Goal: Contribute content: Add original content to the website for others to see

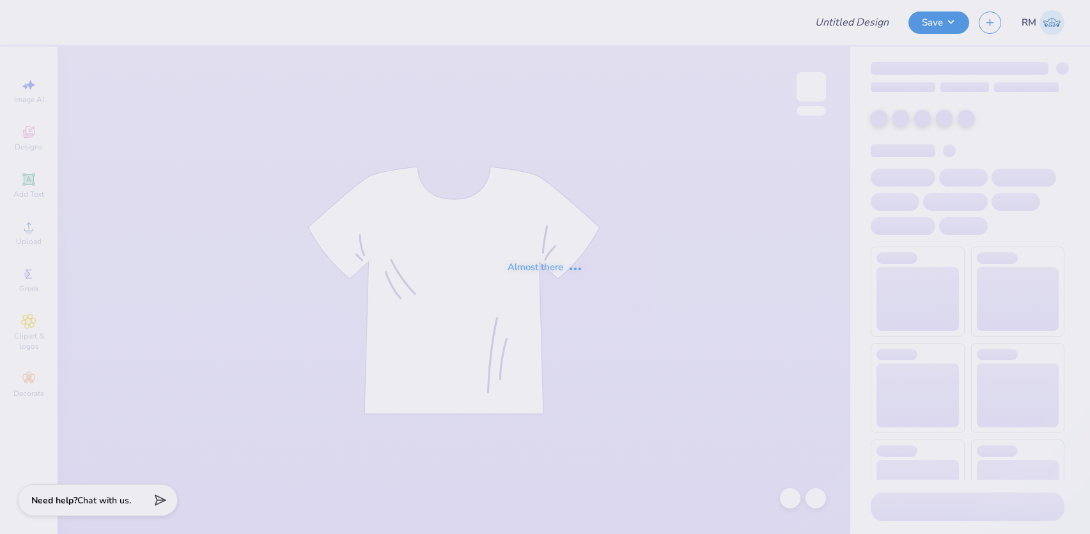
type input "Phi Delt Hoco 2025"
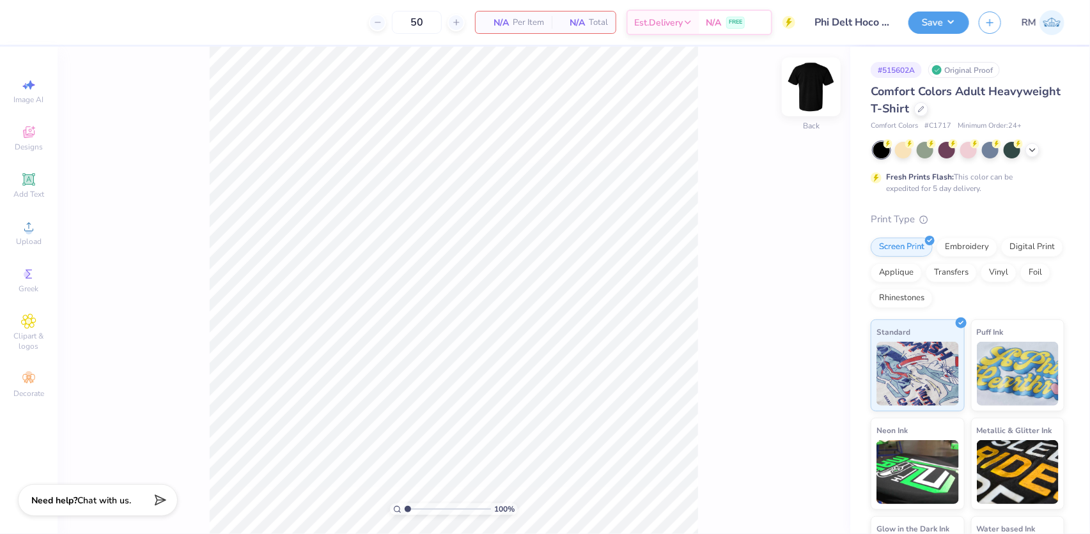
click at [818, 94] on img at bounding box center [811, 86] width 51 height 51
click at [28, 242] on span "Upload" at bounding box center [29, 242] width 26 height 10
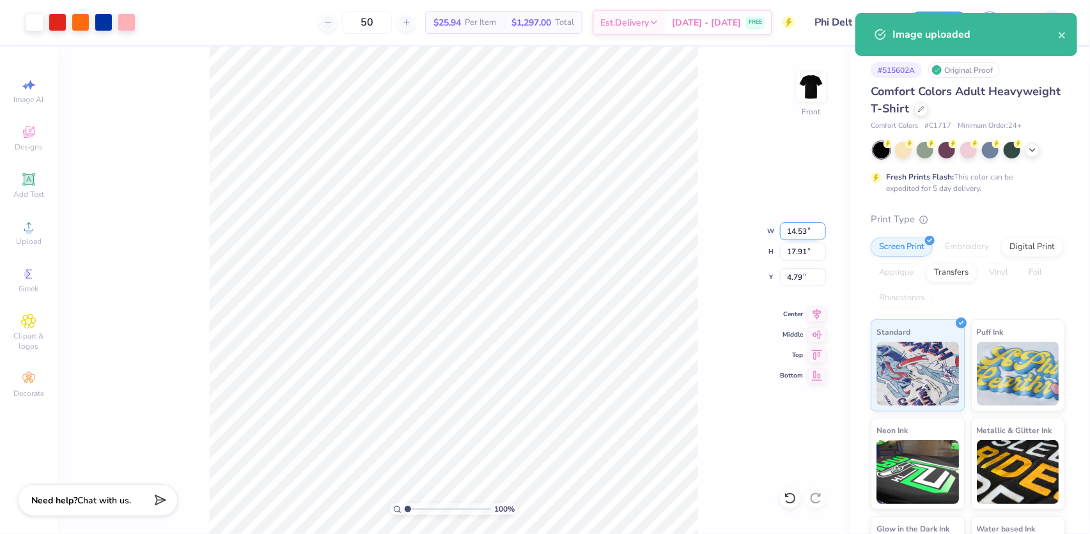
click at [805, 224] on input "14.53" at bounding box center [803, 231] width 46 height 18
type input "12.00"
type input "14.79"
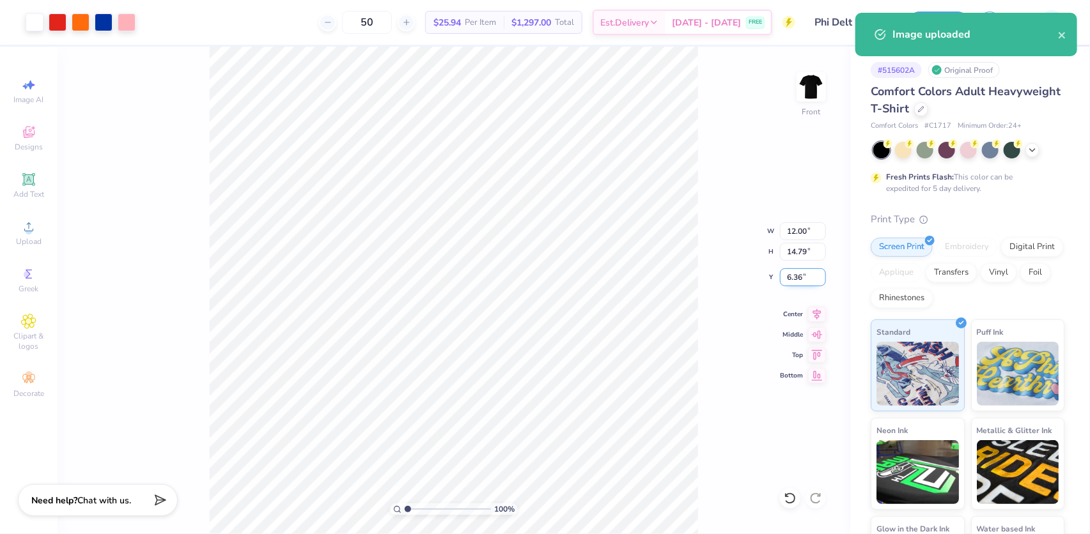
click at [797, 275] on input "6.36" at bounding box center [803, 277] width 46 height 18
click at [796, 275] on input "6.36" at bounding box center [803, 277] width 46 height 18
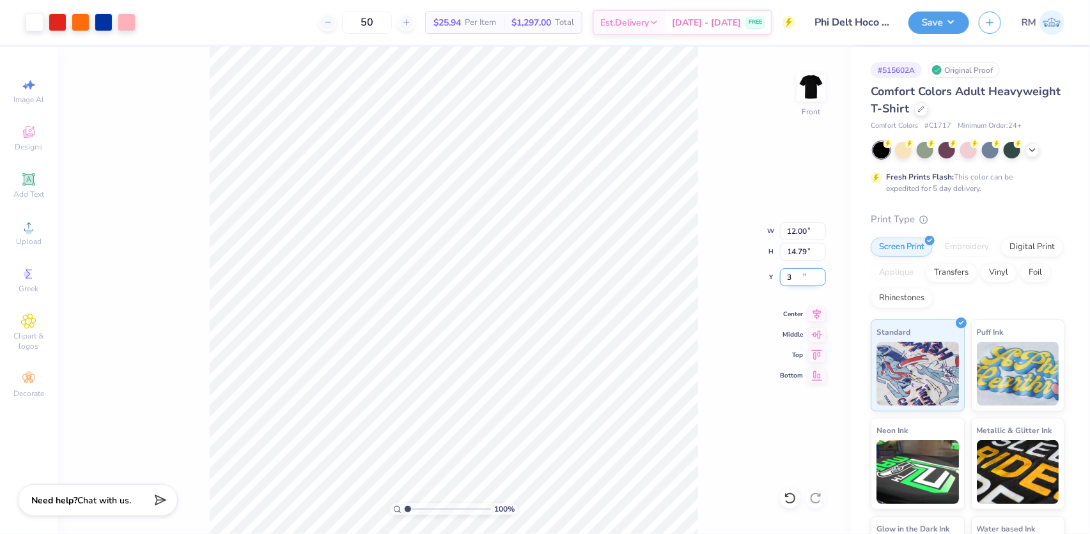
type input "3.00"
click at [811, 316] on icon at bounding box center [817, 312] width 18 height 15
click at [806, 86] on img at bounding box center [811, 86] width 51 height 51
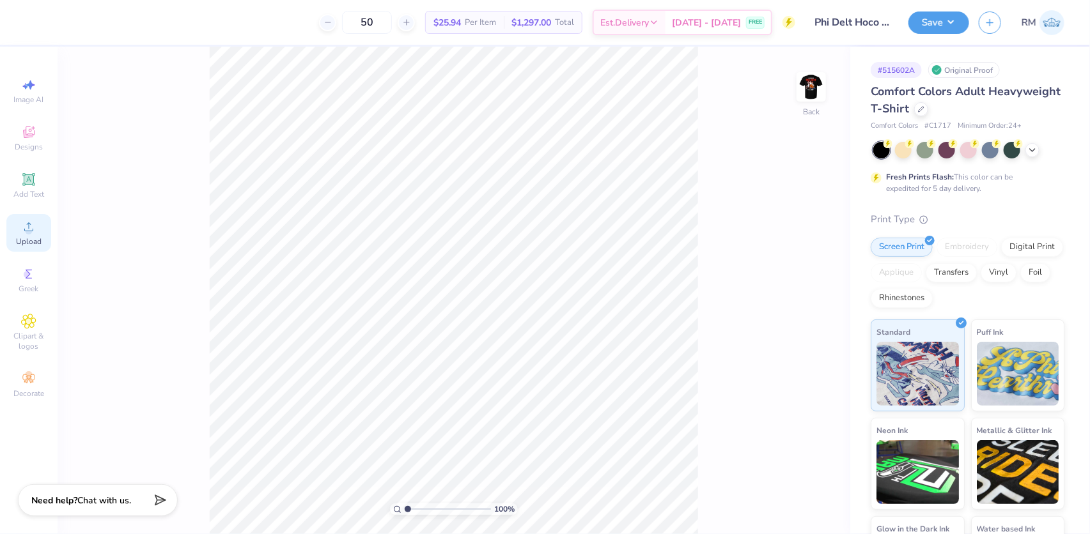
click at [34, 242] on span "Upload" at bounding box center [29, 242] width 26 height 10
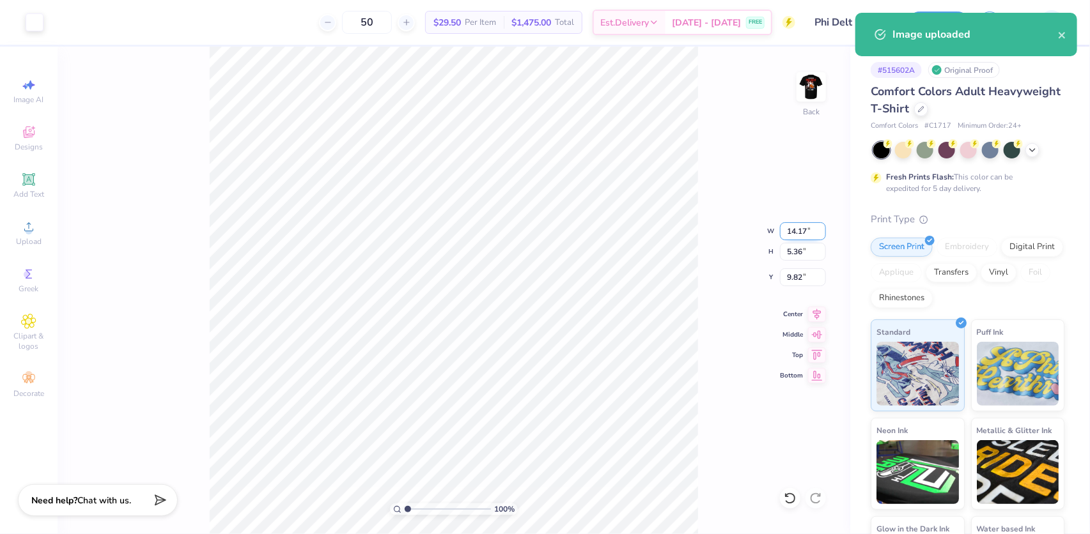
click at [797, 229] on input "14.17" at bounding box center [803, 231] width 46 height 18
type input "3.50"
type input "1.32"
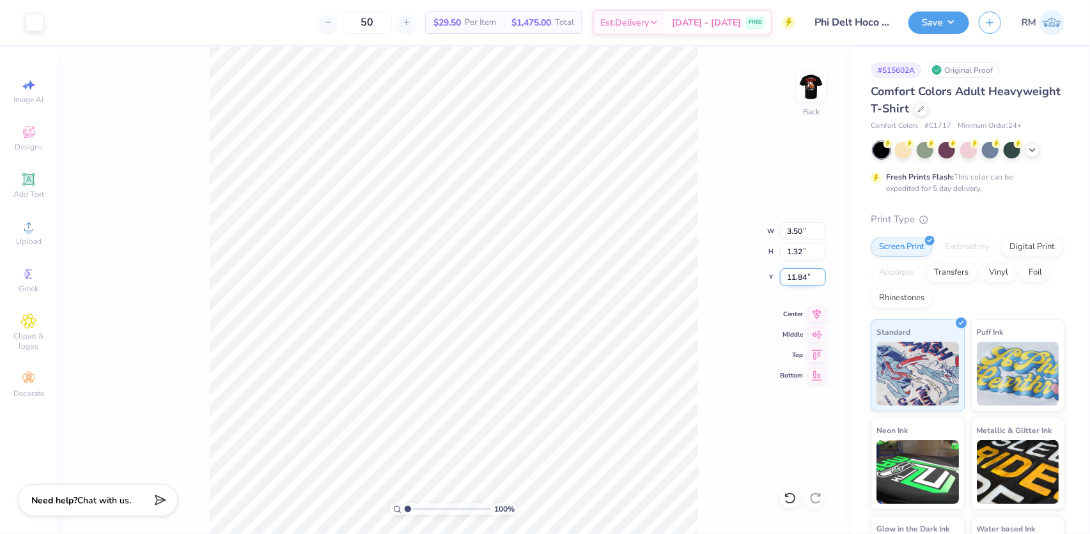
click at [802, 275] on input "11.84" at bounding box center [803, 277] width 46 height 18
type input "3.00"
click at [807, 88] on img at bounding box center [811, 86] width 51 height 51
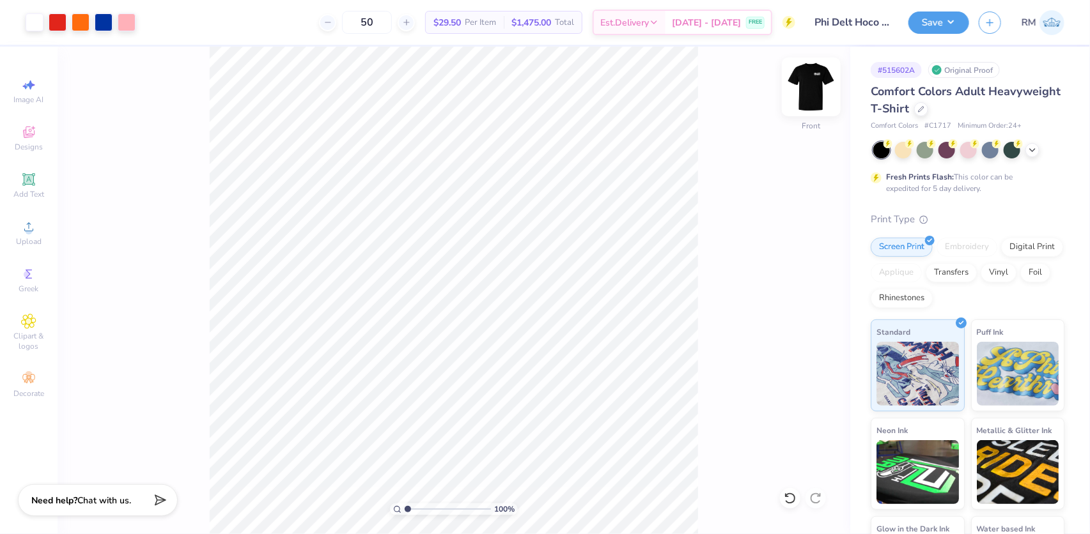
click at [806, 90] on img at bounding box center [811, 86] width 51 height 51
click at [930, 17] on button "Save" at bounding box center [938, 21] width 61 height 22
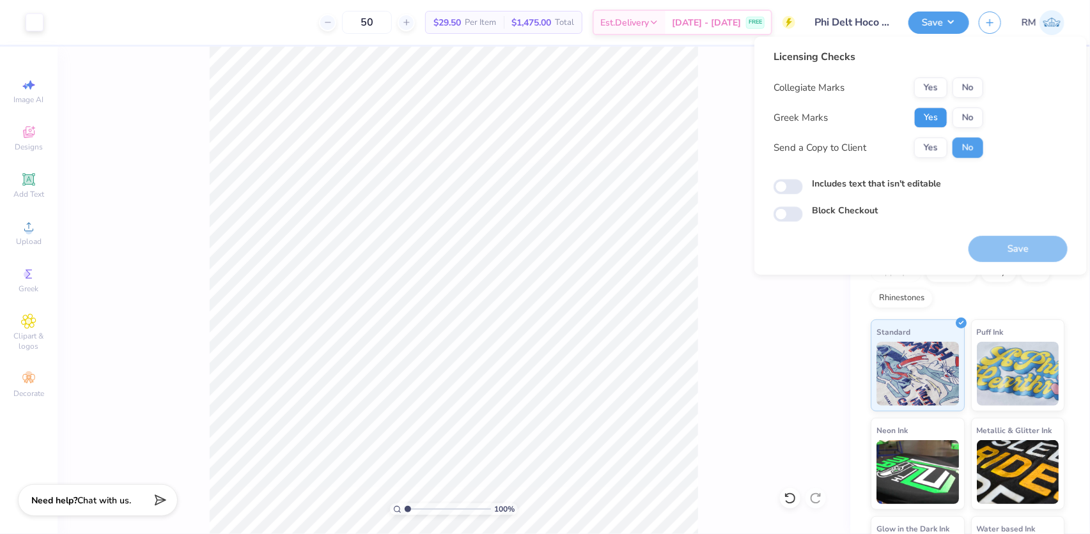
click at [942, 110] on button "Yes" at bounding box center [930, 117] width 33 height 20
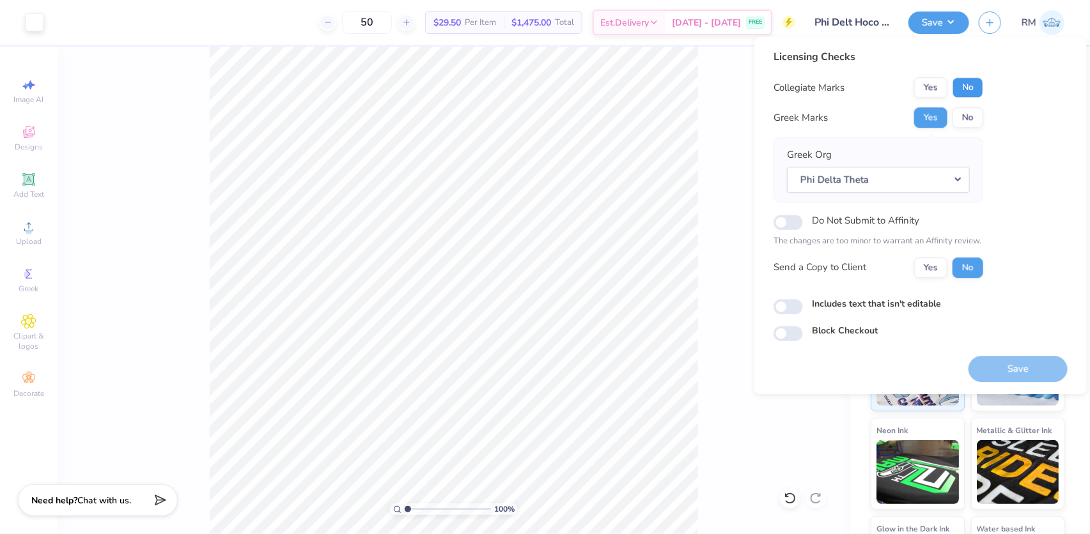
click at [981, 83] on button "No" at bounding box center [968, 87] width 31 height 20
drag, startPoint x: 1009, startPoint y: 363, endPoint x: 786, endPoint y: 423, distance: 230.4
click at [1008, 363] on button "Save" at bounding box center [1018, 369] width 99 height 26
